Goal: Task Accomplishment & Management: Complete application form

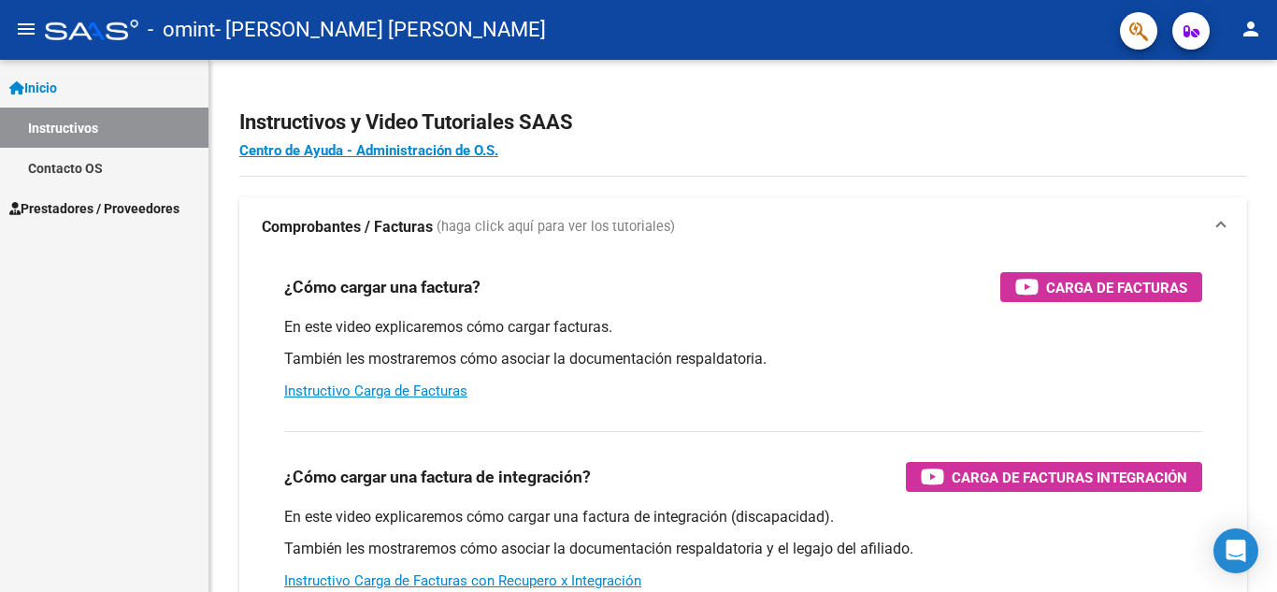
click at [56, 99] on link "Inicio" at bounding box center [104, 87] width 208 height 40
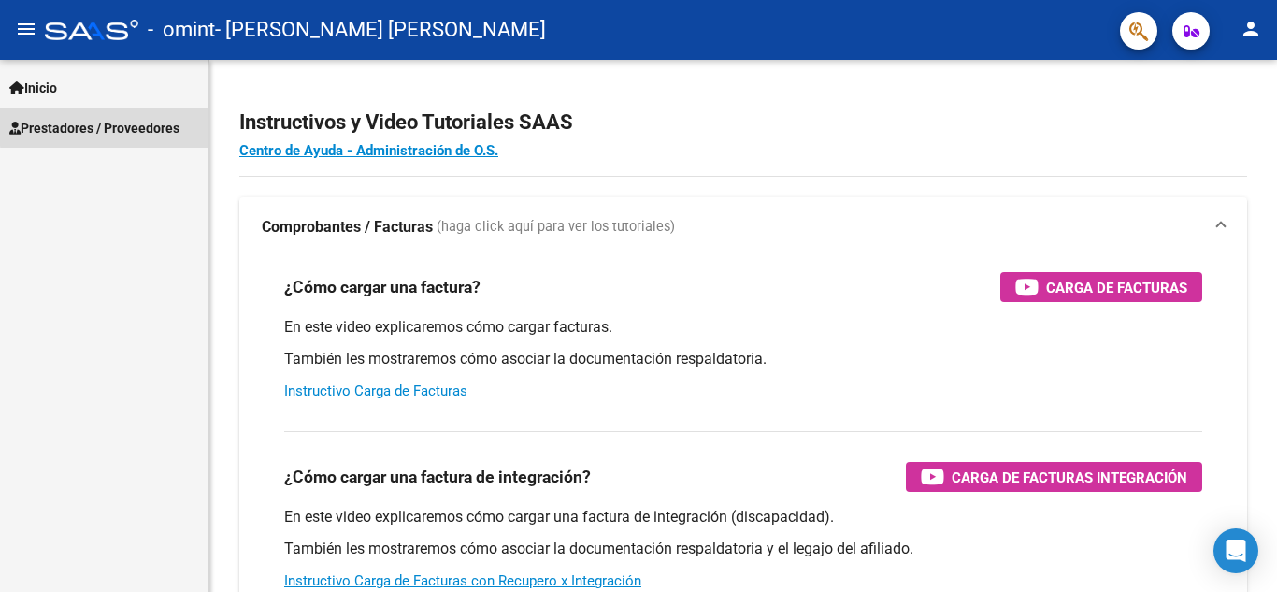
click at [111, 126] on span "Prestadores / Proveedores" at bounding box center [94, 128] width 170 height 21
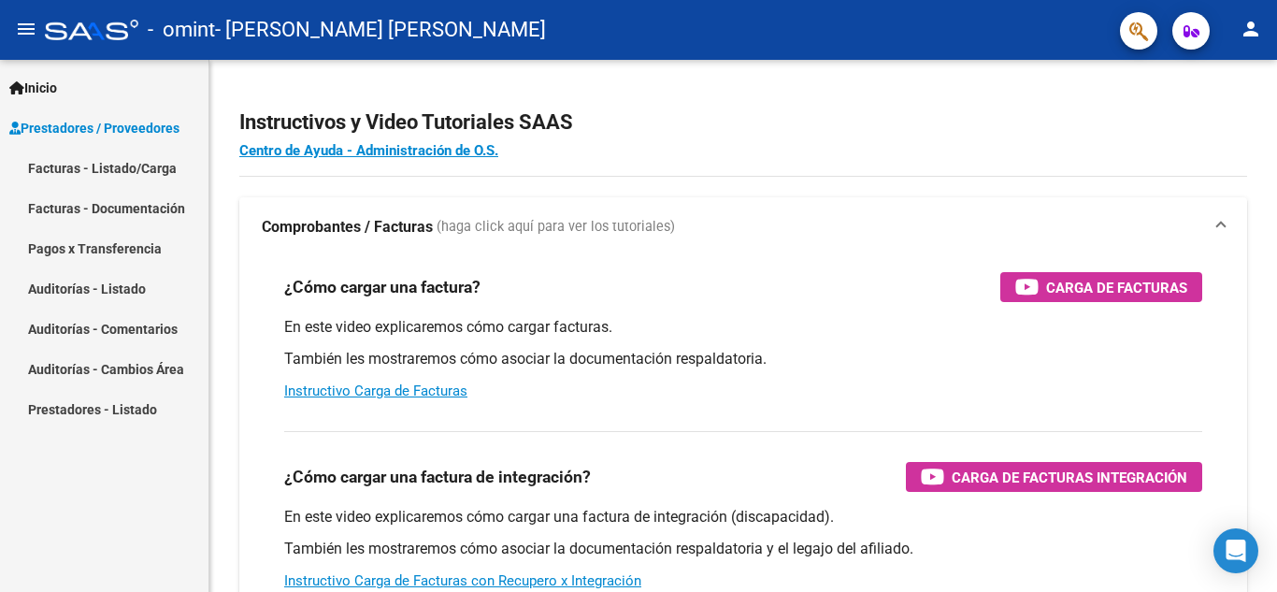
click at [136, 167] on link "Facturas - Listado/Carga" at bounding box center [104, 168] width 208 height 40
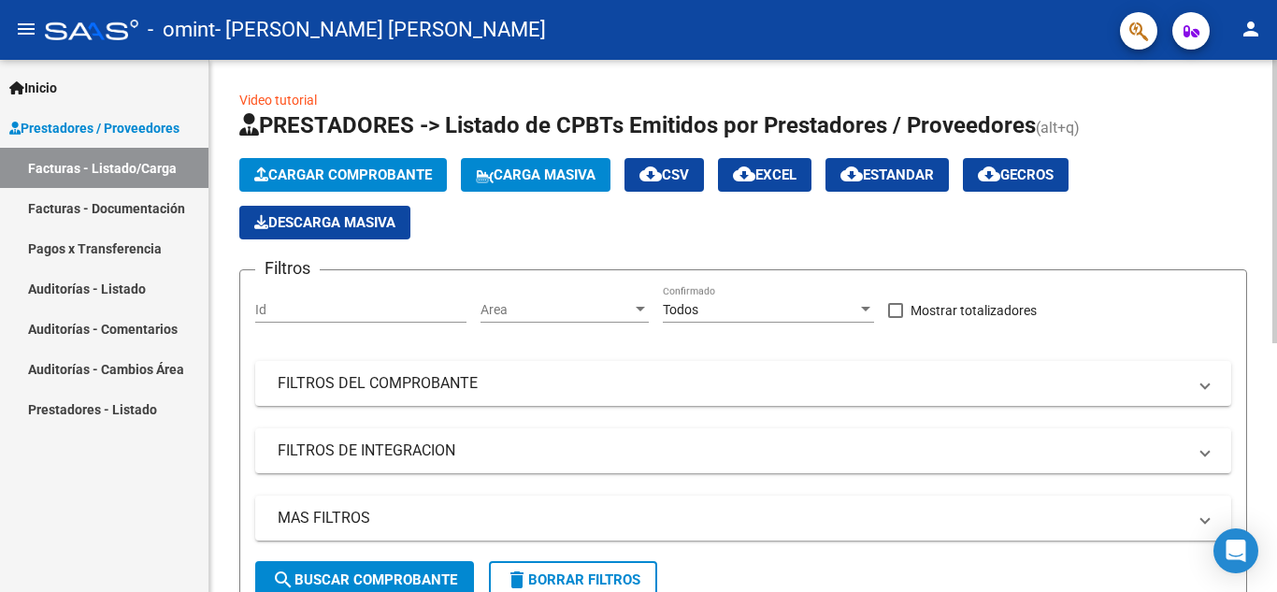
click at [359, 175] on span "Cargar Comprobante" at bounding box center [343, 174] width 178 height 17
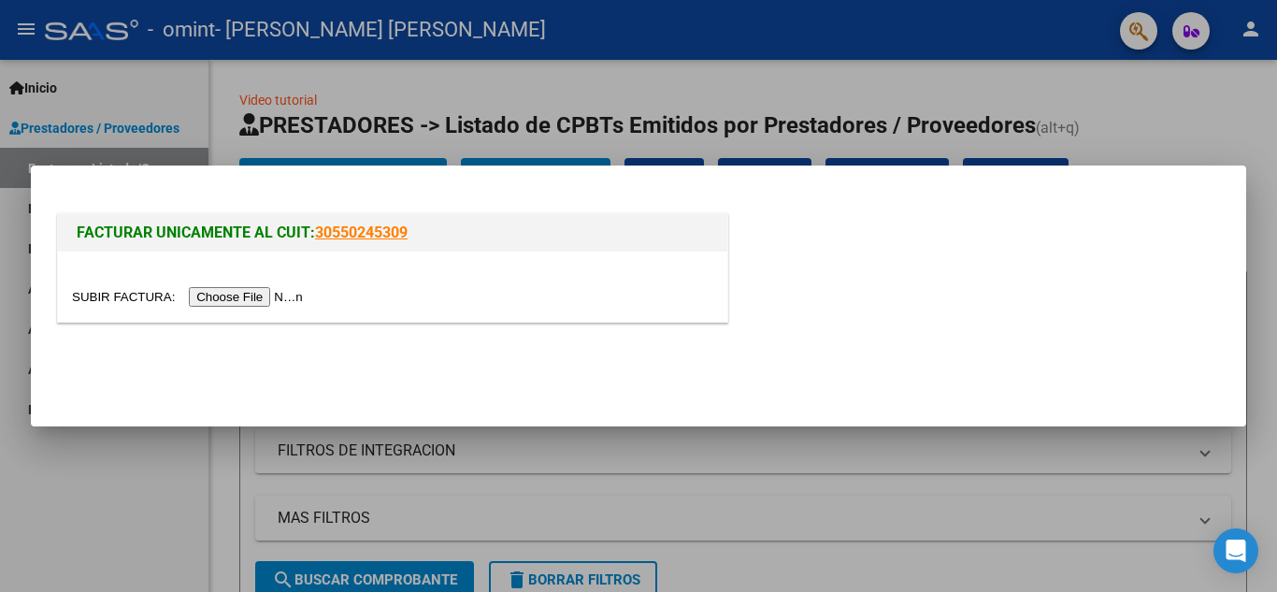
click at [280, 298] on input "file" at bounding box center [190, 297] width 236 height 20
click at [278, 302] on input "file" at bounding box center [190, 297] width 236 height 20
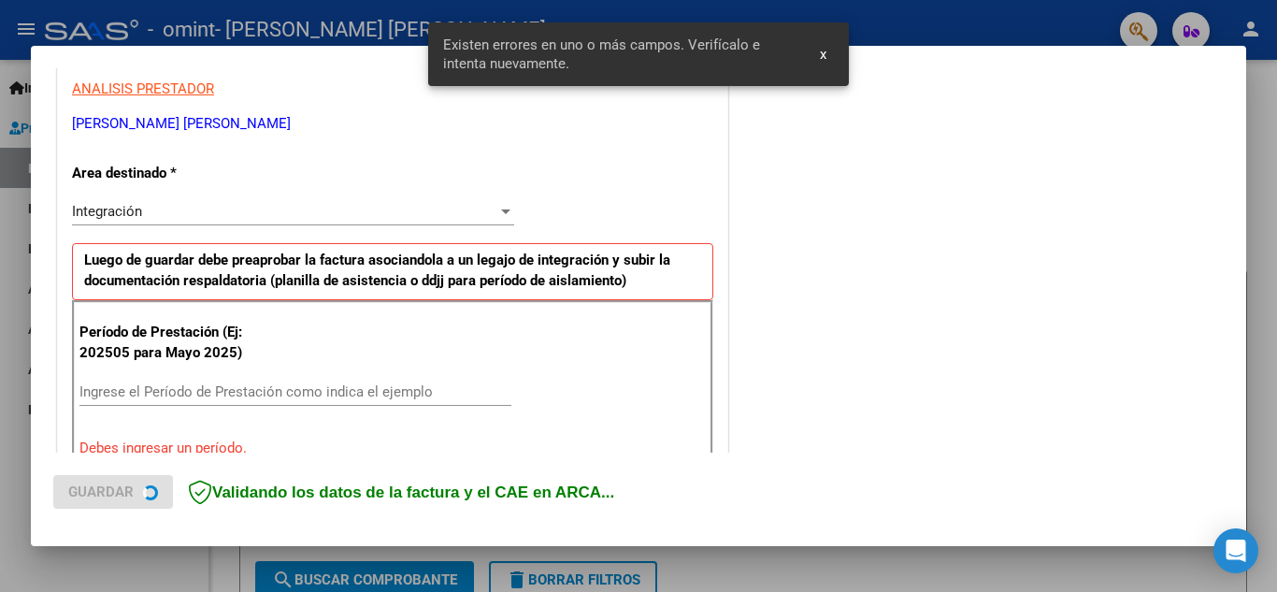
scroll to position [423, 0]
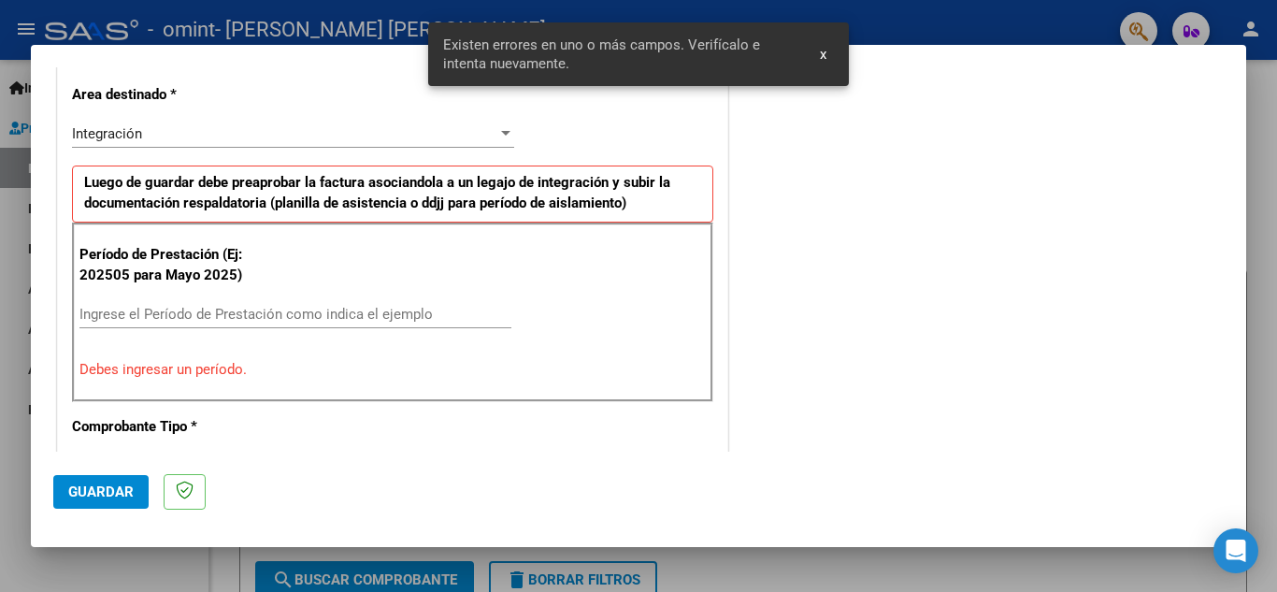
click at [186, 319] on input "Ingrese el Período de Prestación como indica el ejemplo" at bounding box center [295, 314] width 432 height 17
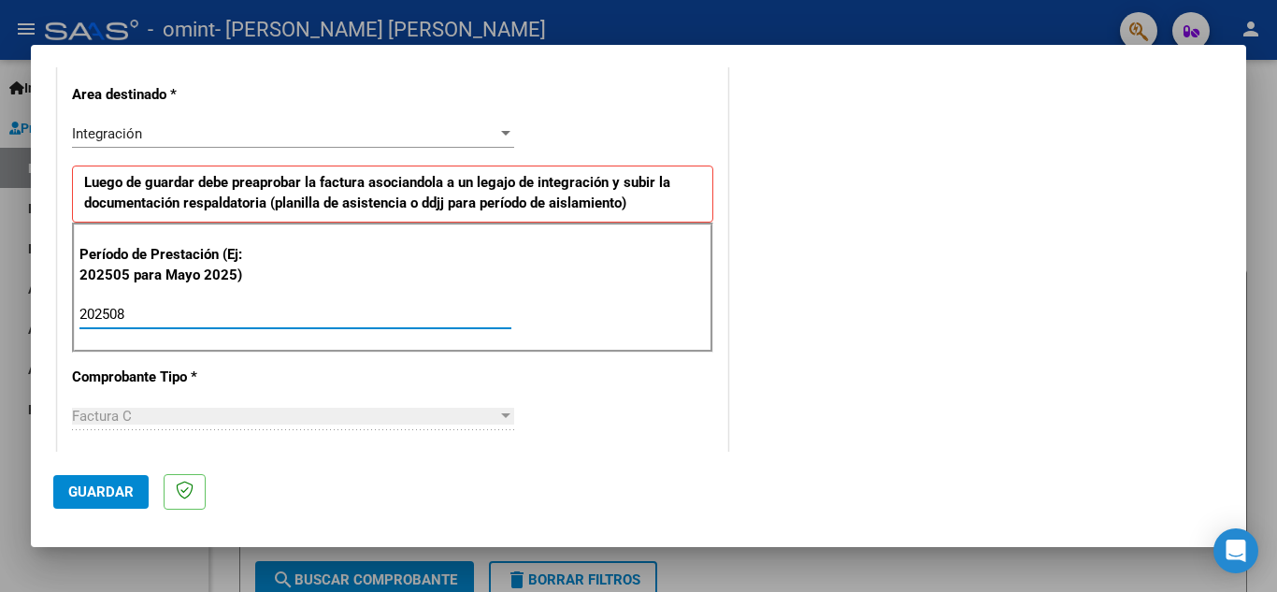
type input "202508"
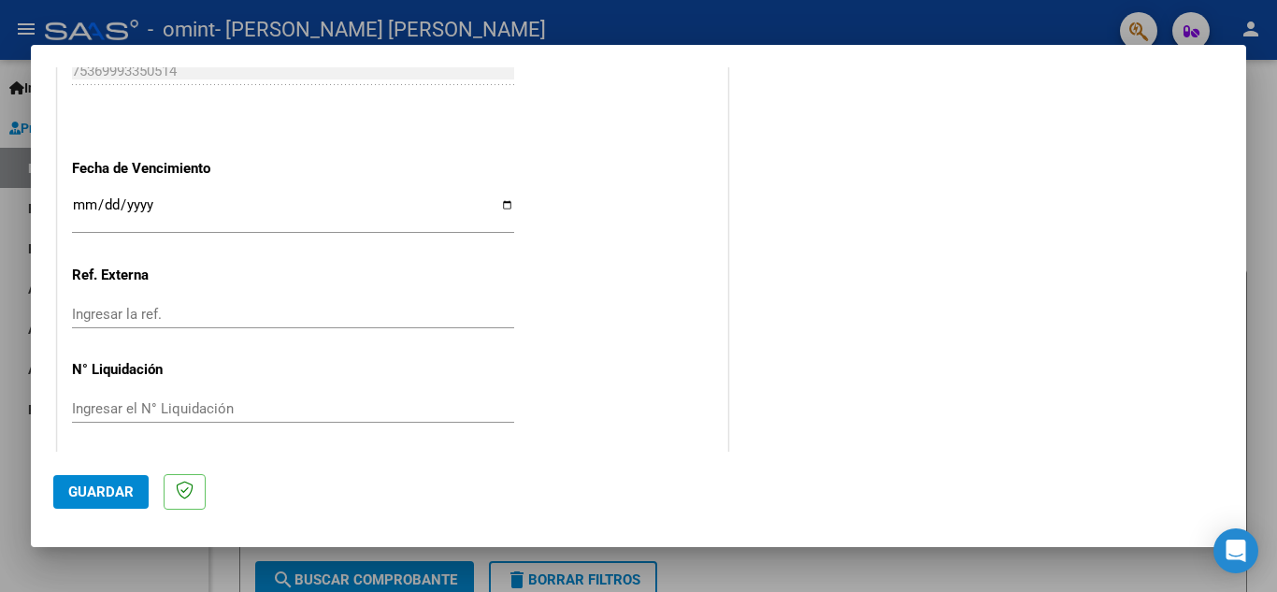
scroll to position [1261, 0]
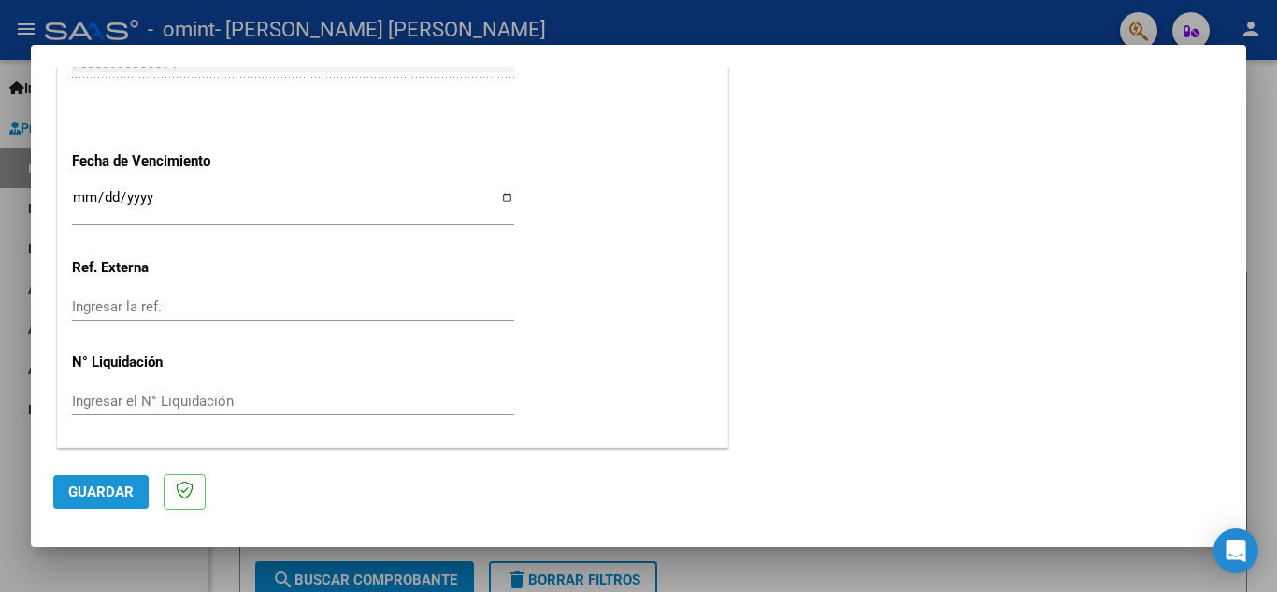
click at [119, 488] on span "Guardar" at bounding box center [100, 491] width 65 height 17
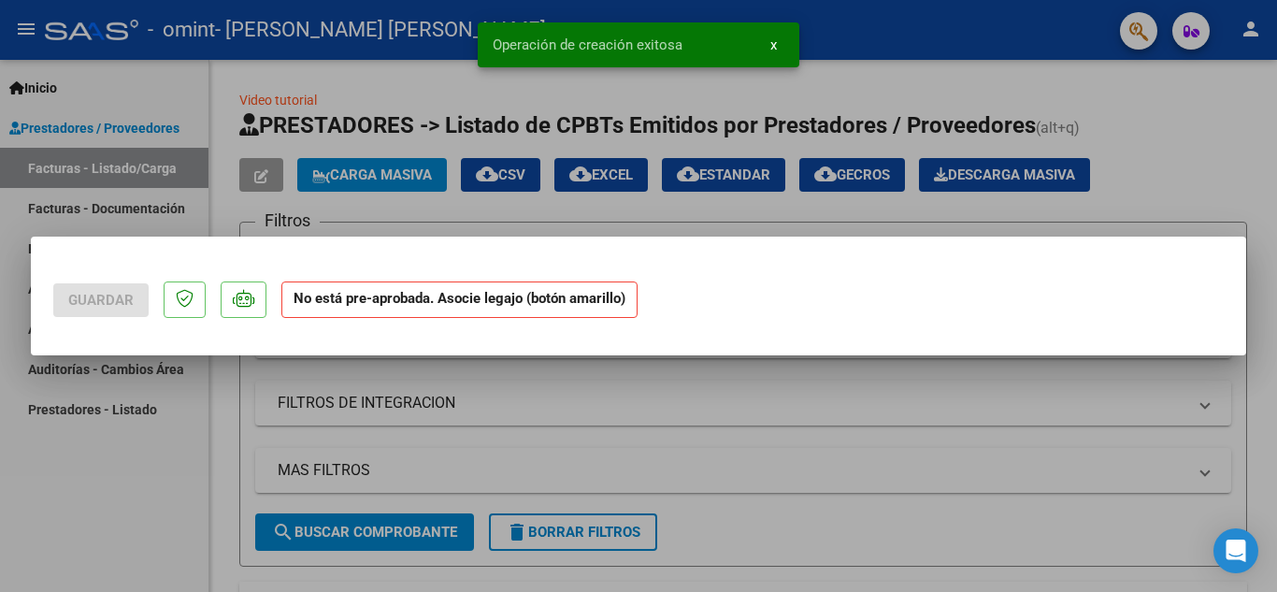
scroll to position [0, 0]
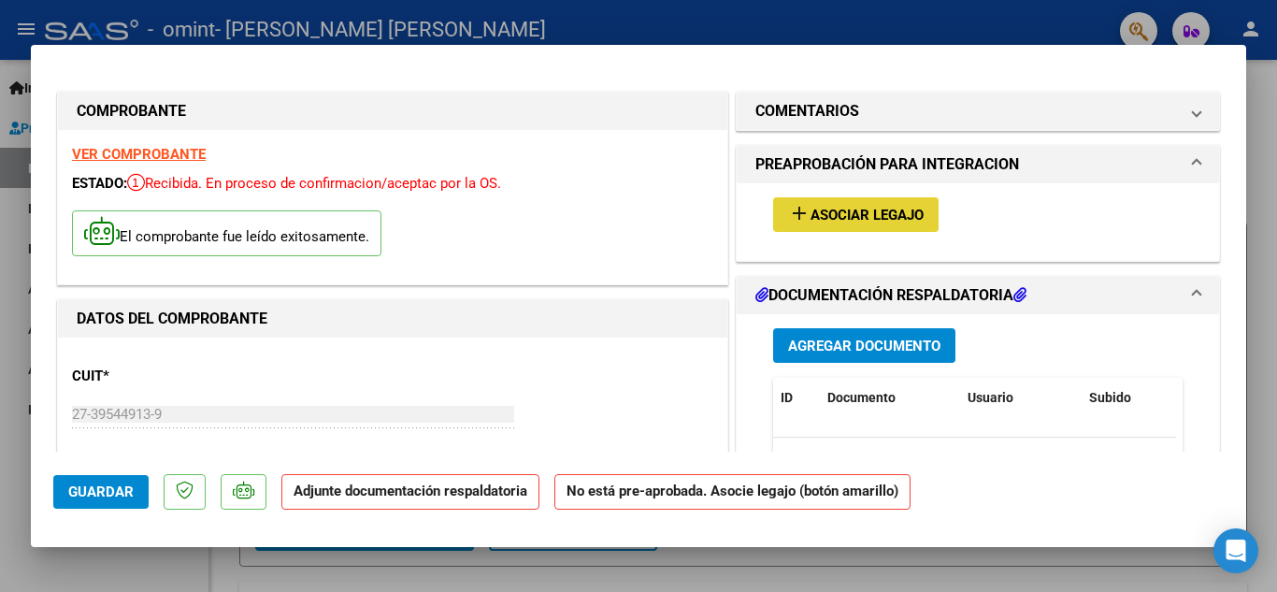
click at [849, 216] on span "Asociar Legajo" at bounding box center [866, 215] width 113 height 17
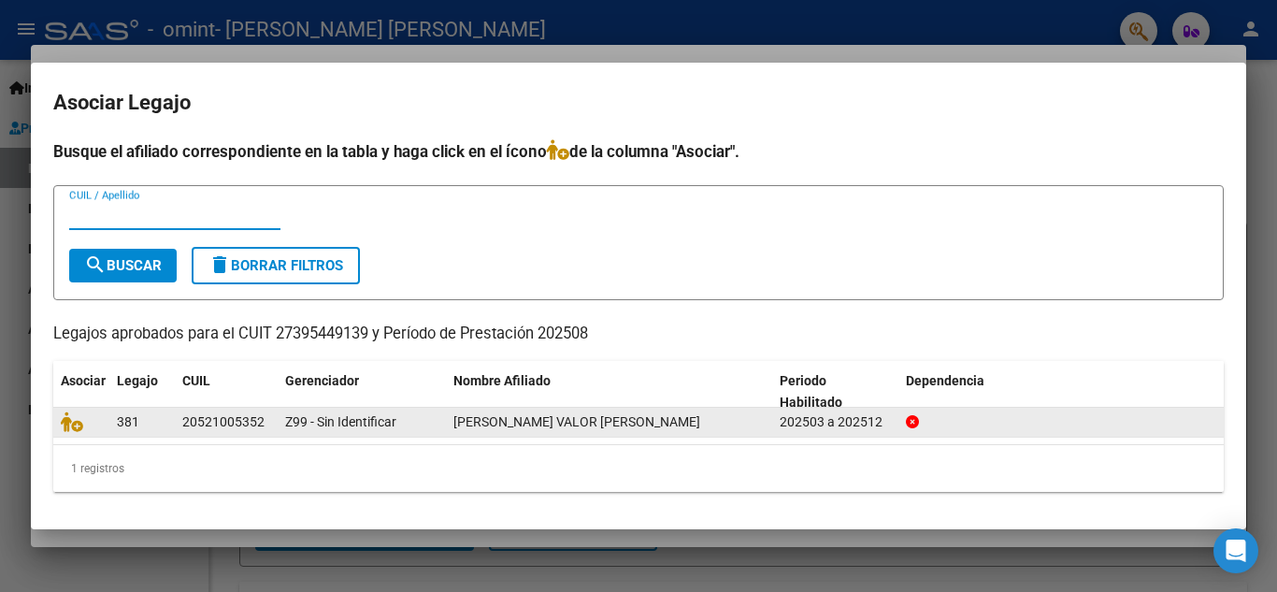
click at [513, 434] on datatable-body-cell "[PERSON_NAME] VALOR [PERSON_NAME]" at bounding box center [609, 421] width 326 height 29
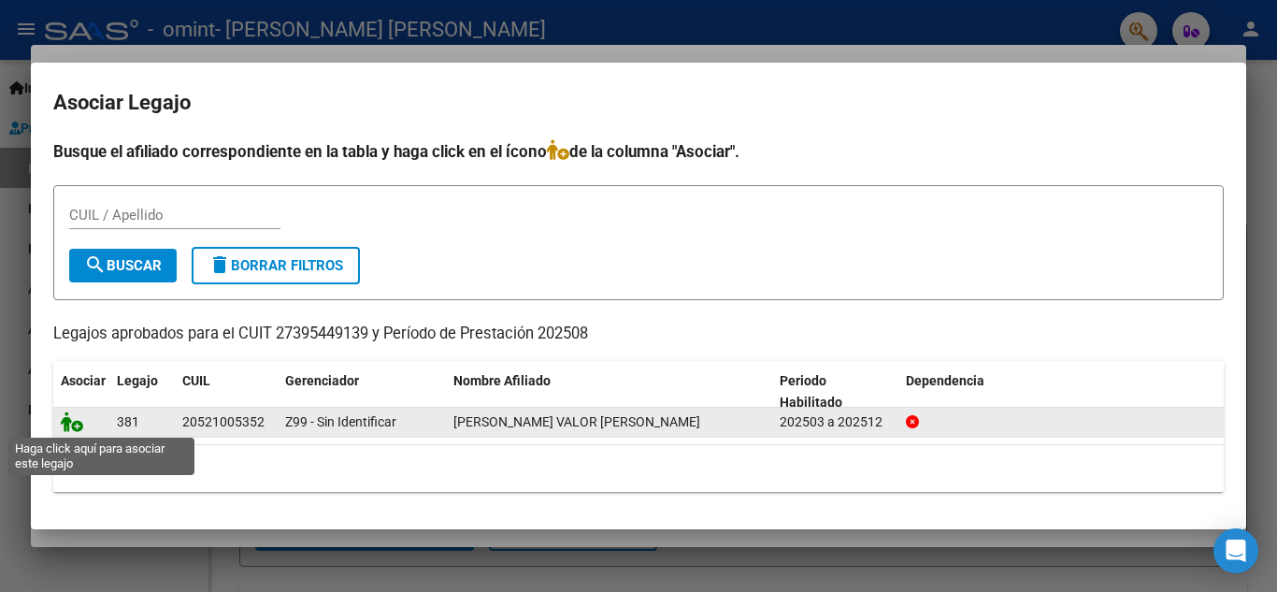
click at [72, 431] on icon at bounding box center [72, 421] width 22 height 21
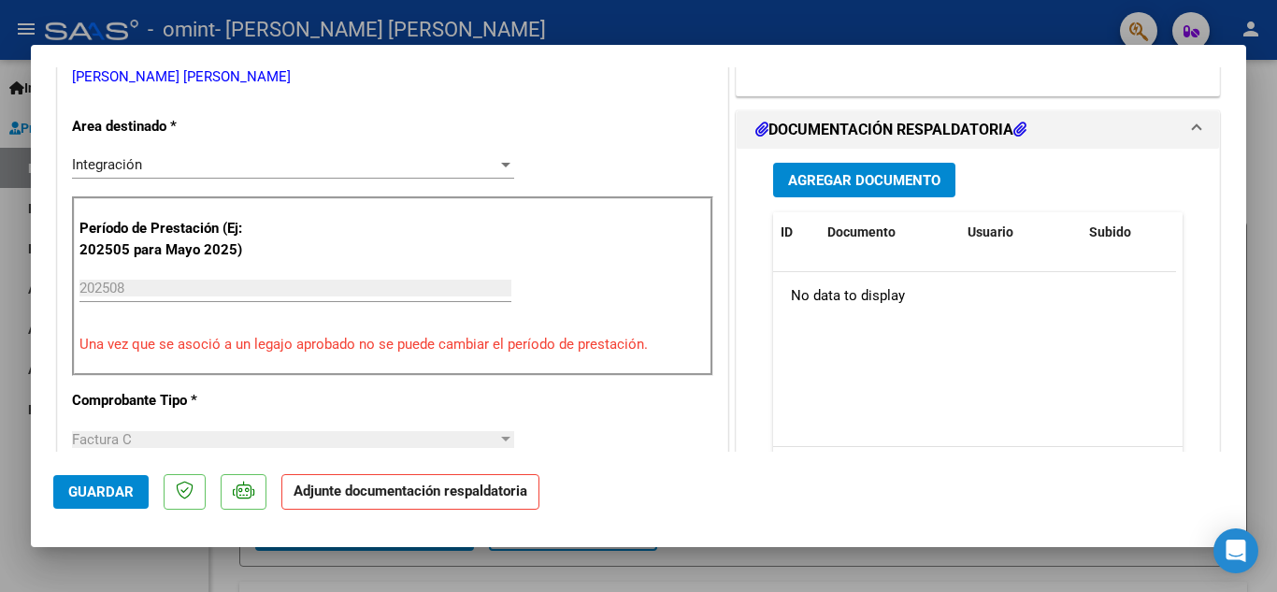
scroll to position [365, 0]
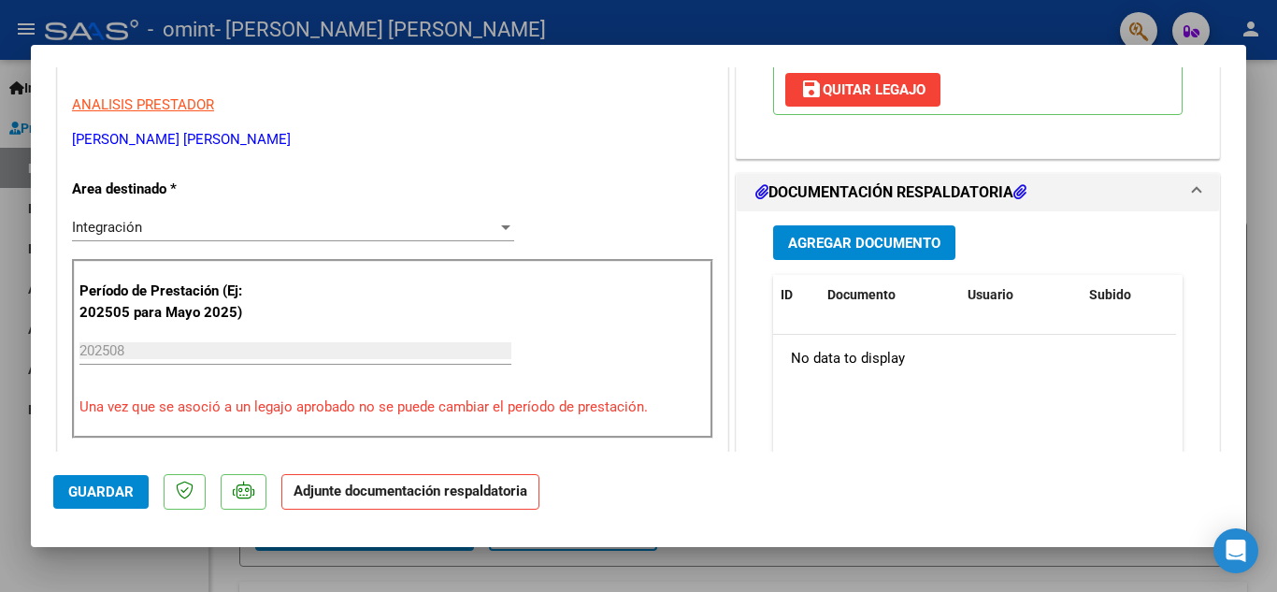
click at [875, 235] on span "Agregar Documento" at bounding box center [864, 243] width 152 height 17
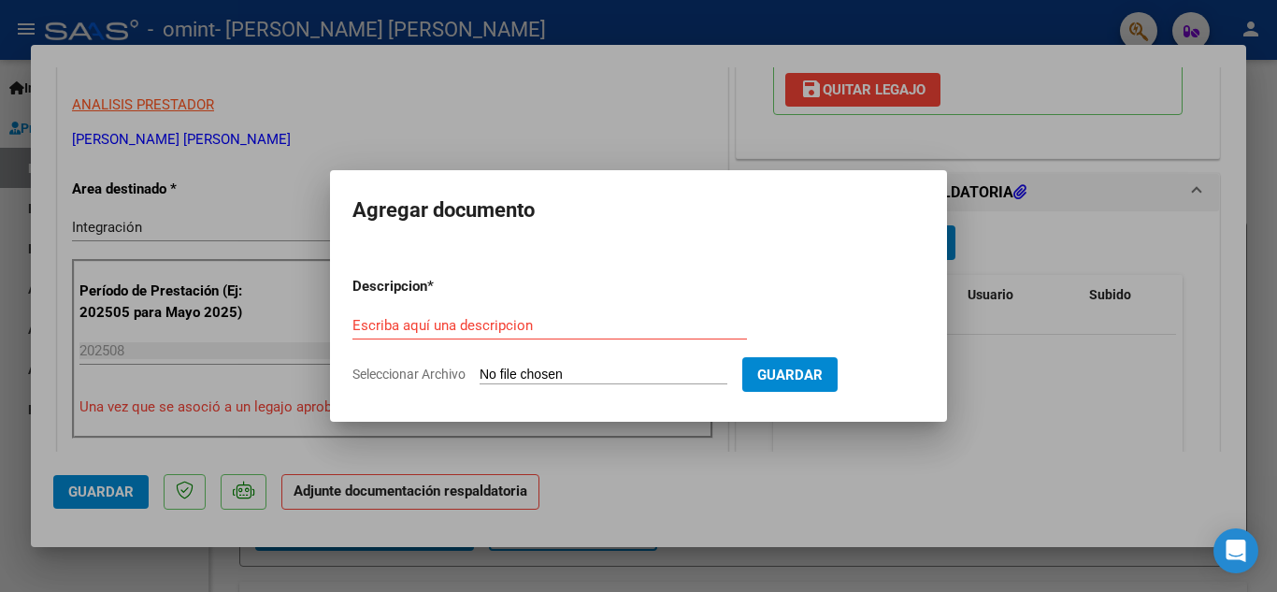
click at [623, 336] on div "Escriba aquí una descripcion" at bounding box center [549, 325] width 394 height 28
click at [589, 328] on input "Escriba aquí una descripcion" at bounding box center [549, 325] width 394 height 17
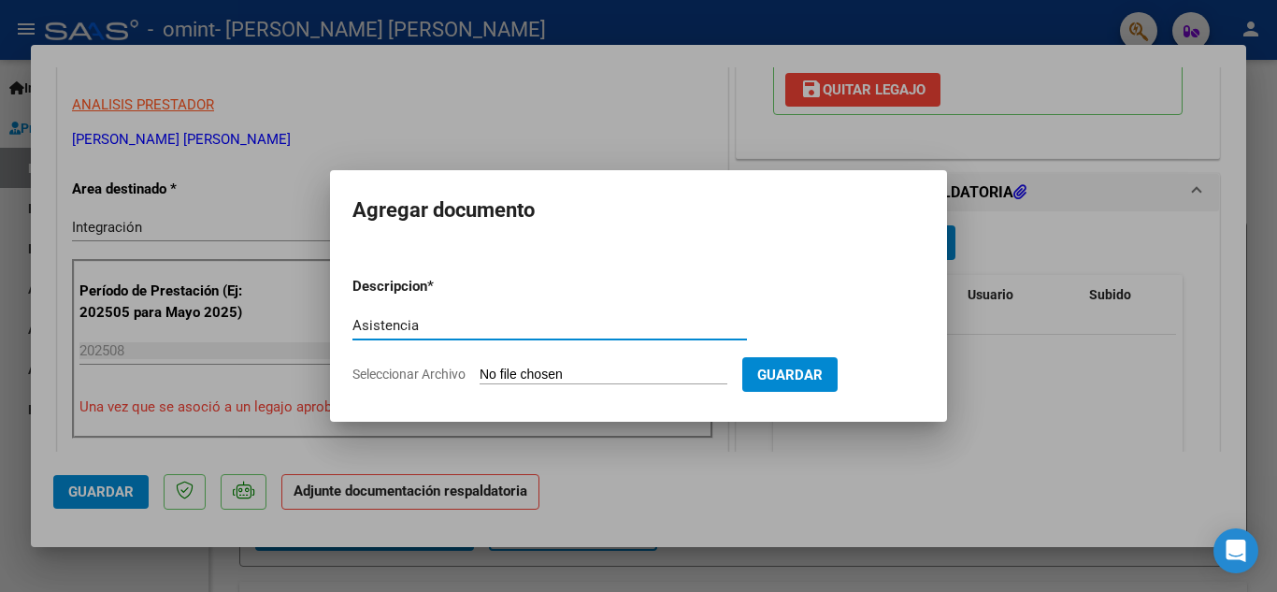
type input "Asistencia"
click at [642, 369] on input "Seleccionar Archivo" at bounding box center [603, 375] width 248 height 18
type input "C:\fakepath\CamScanner [DATE] 22.55.pdf"
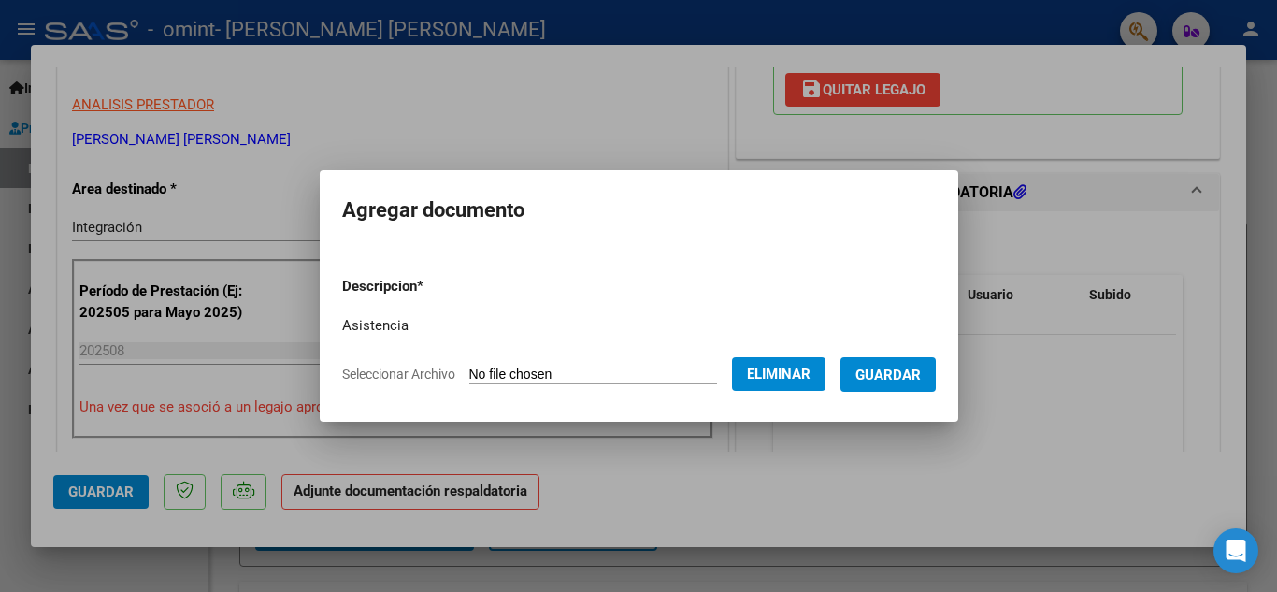
click at [892, 380] on span "Guardar" at bounding box center [887, 374] width 65 height 17
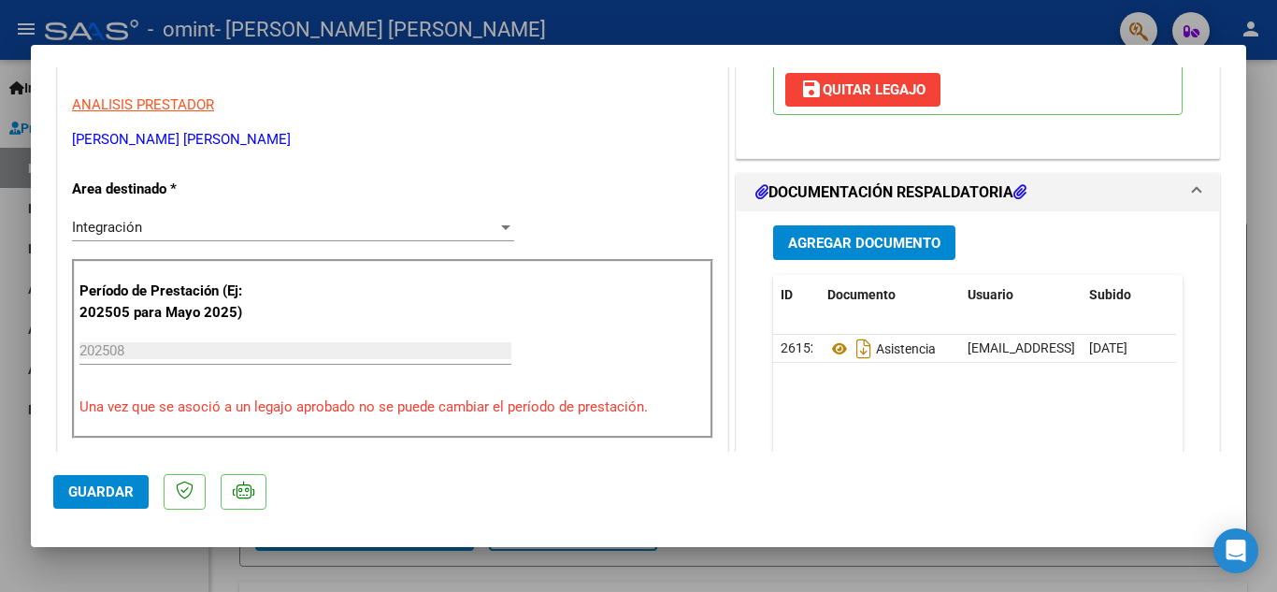
click at [134, 477] on mat-dialog-actions "Guardar" at bounding box center [638, 488] width 1170 height 74
click at [131, 480] on button "Guardar" at bounding box center [100, 492] width 95 height 34
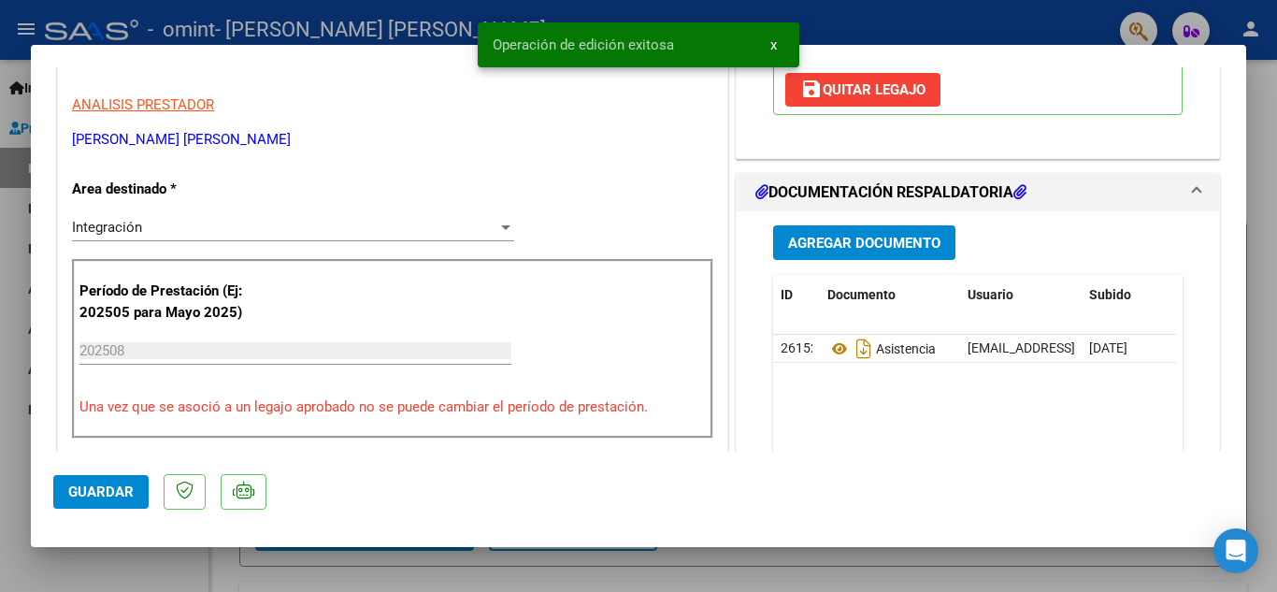
scroll to position [0, 0]
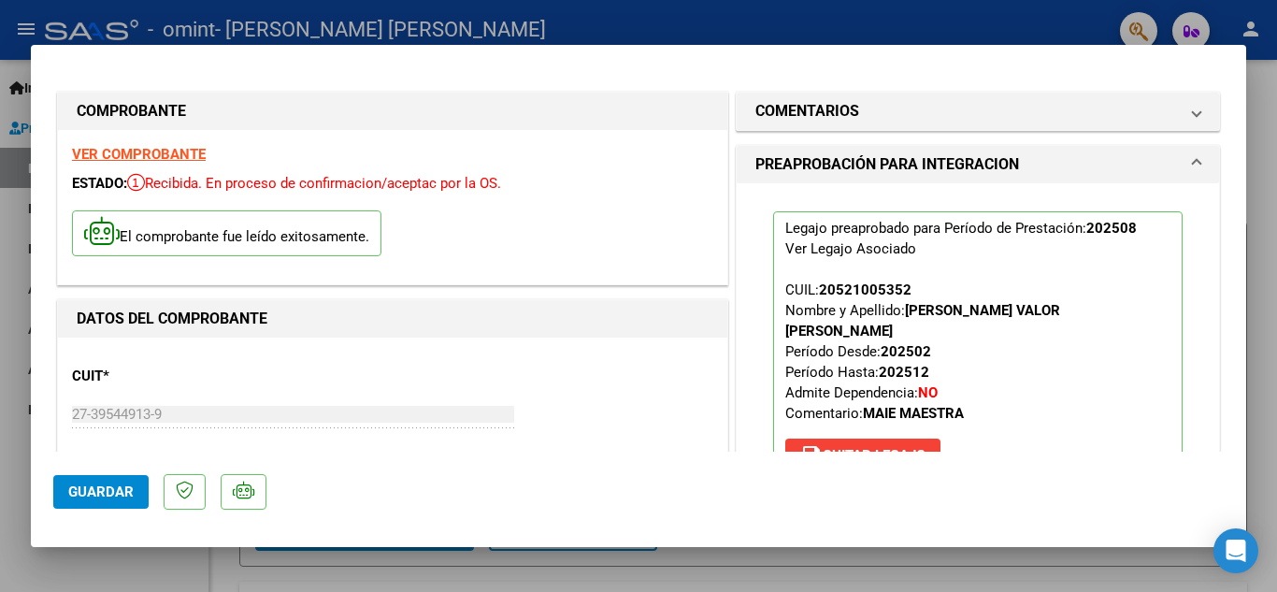
click at [1260, 69] on div at bounding box center [638, 296] width 1277 height 592
type input "$ 0,00"
